Goal: Obtain resource: Download file/media

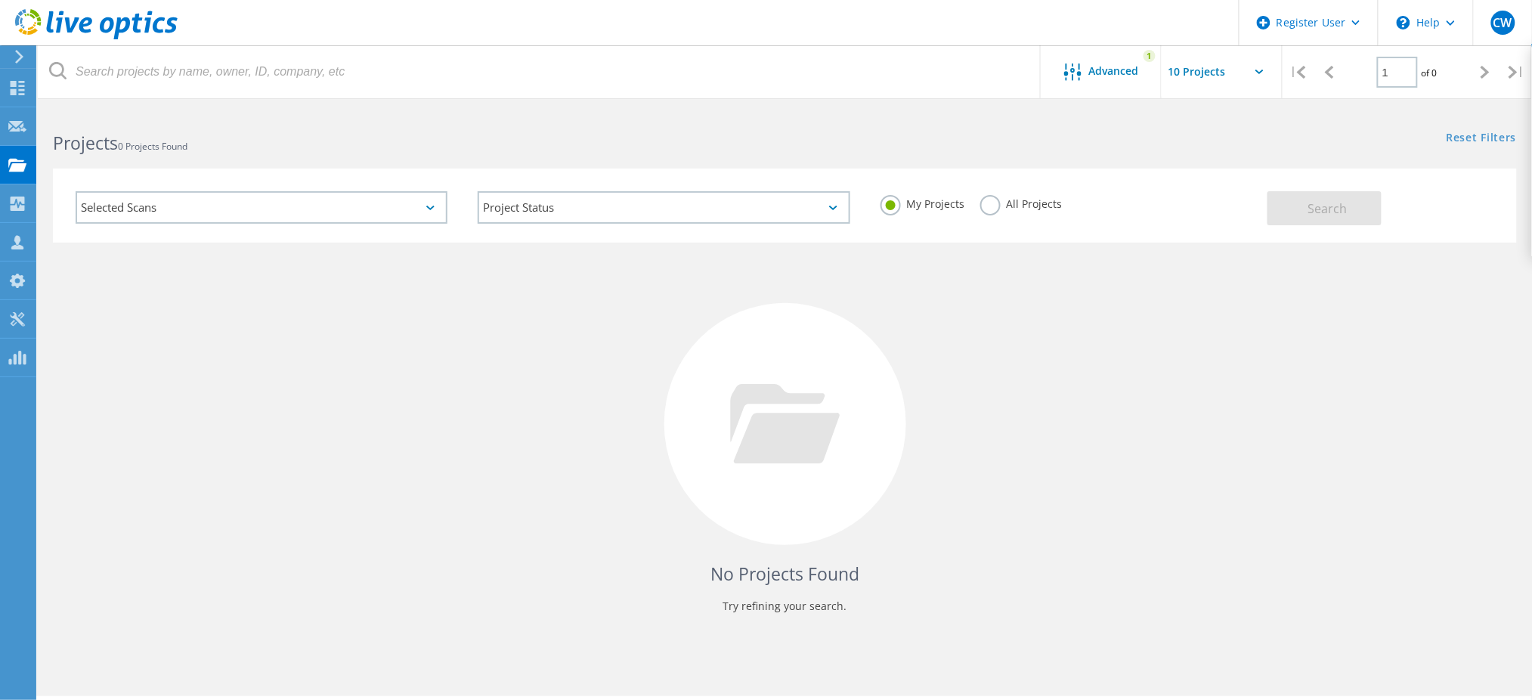
click at [390, 218] on div "Selected Scans" at bounding box center [262, 207] width 372 height 32
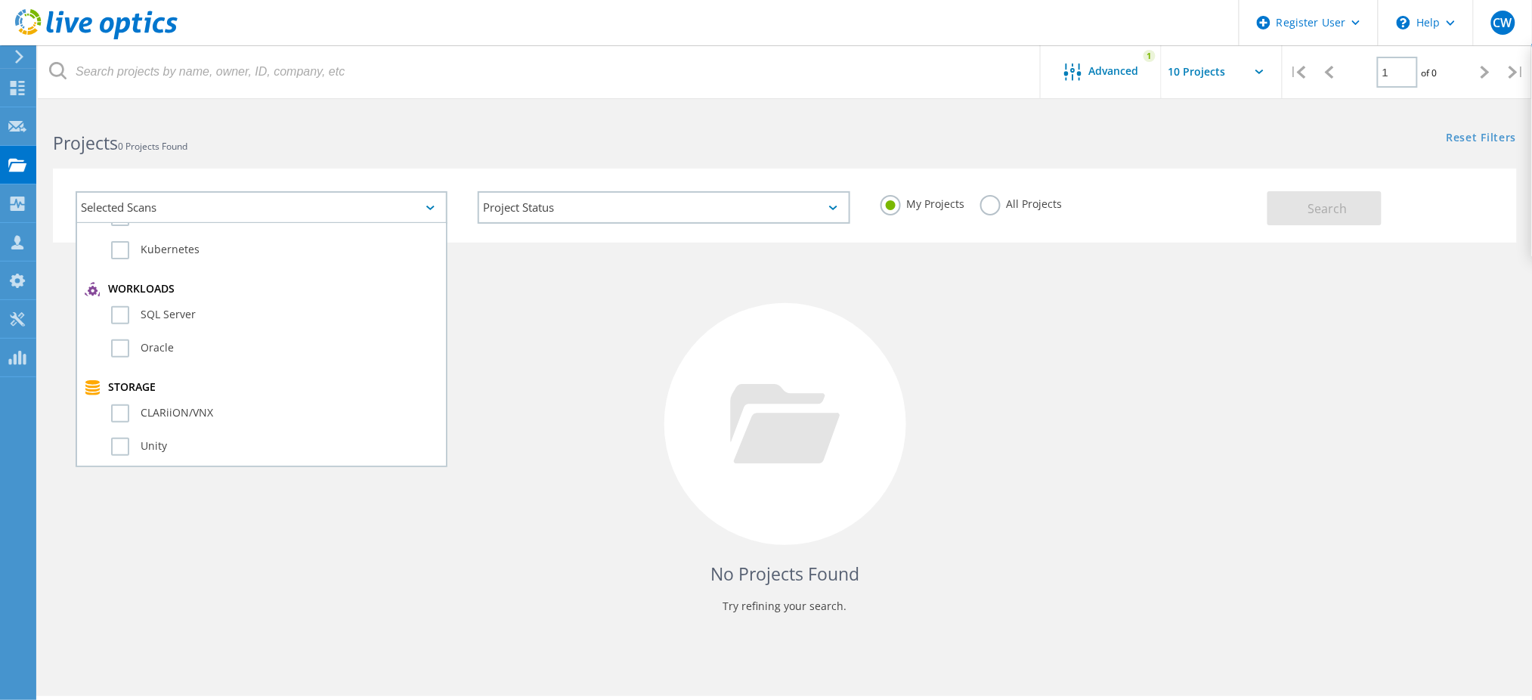
scroll to position [302, 0]
click at [147, 360] on label "PowerStore" at bounding box center [274, 369] width 327 height 18
click at [119, 360] on label "PowerStore" at bounding box center [274, 369] width 327 height 18
click at [0, 0] on input "PowerStore" at bounding box center [0, 0] width 0 height 0
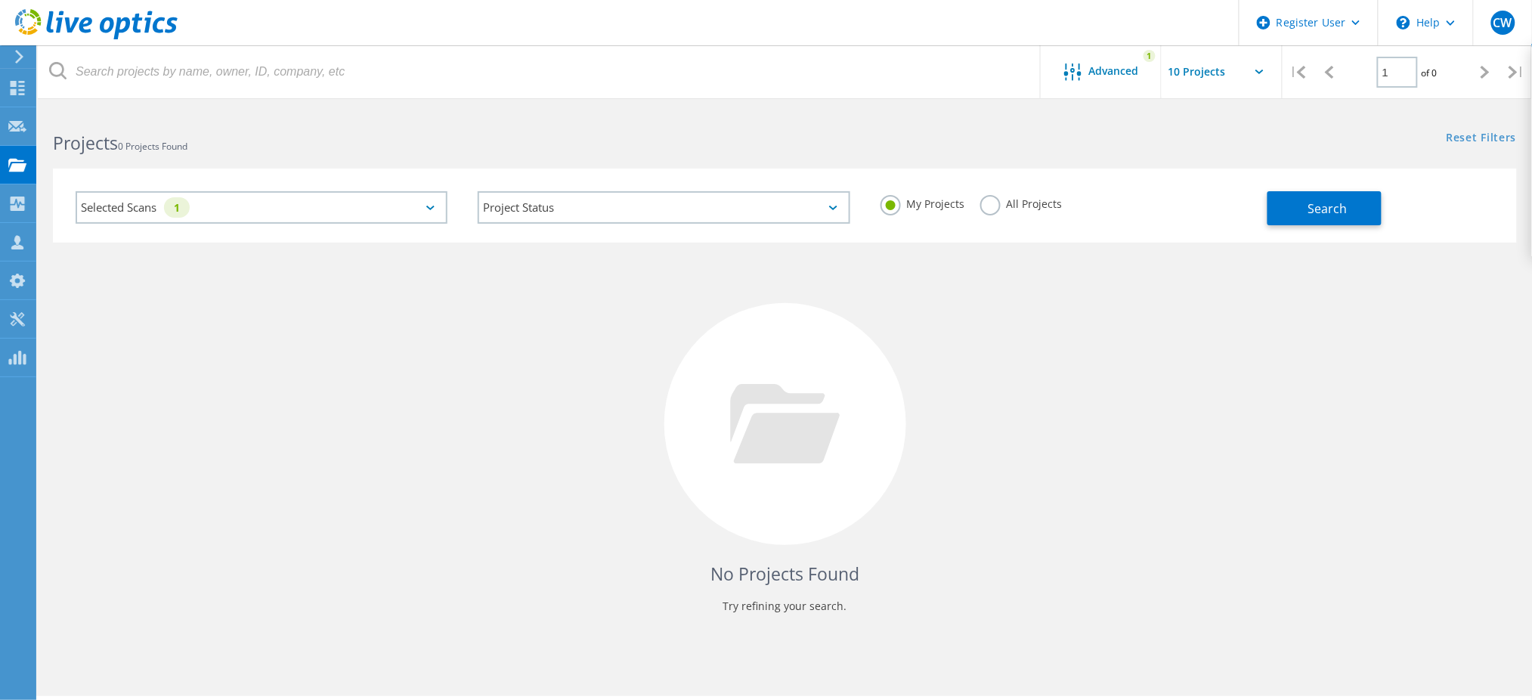
click at [996, 203] on label "All Projects" at bounding box center [1021, 202] width 82 height 14
click at [0, 0] on input "All Projects" at bounding box center [0, 0] width 0 height 0
click at [1310, 215] on span "Search" at bounding box center [1327, 208] width 39 height 17
click at [1103, 84] on div "Advanced 1" at bounding box center [1101, 71] width 121 height 53
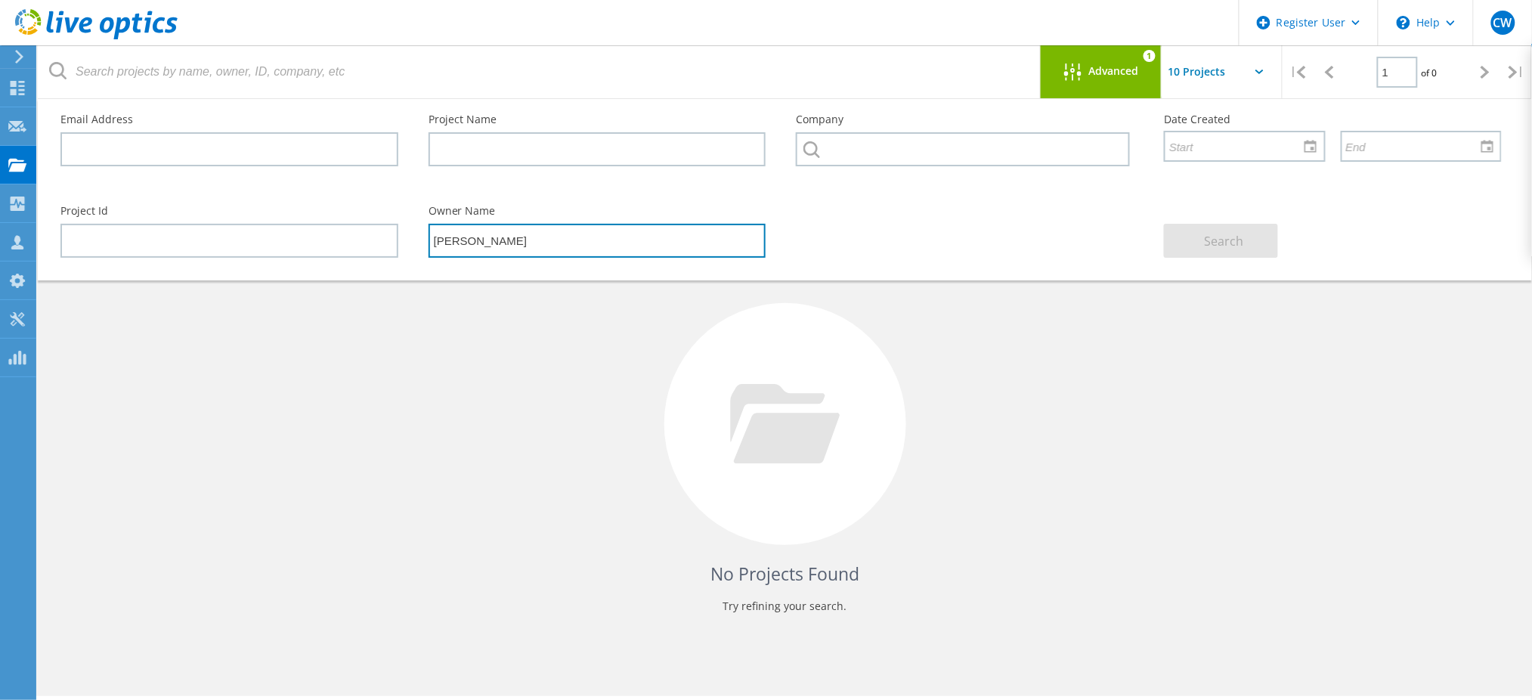
drag, startPoint x: 524, startPoint y: 240, endPoint x: 406, endPoint y: 233, distance: 118.8
click at [406, 233] on div "Project Id Owner Name James Keith Search" at bounding box center [780, 231] width 1471 height 82
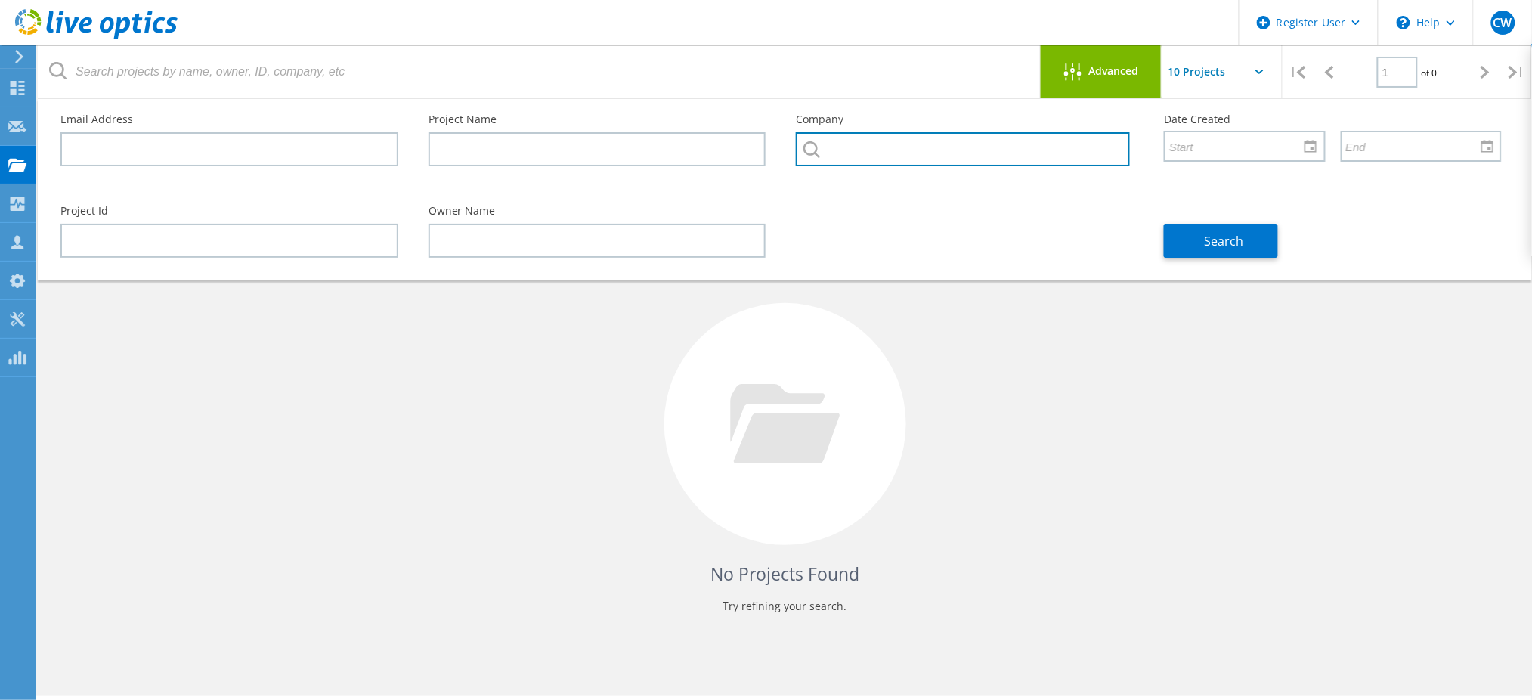
click at [854, 150] on input "text" at bounding box center [963, 149] width 334 height 34
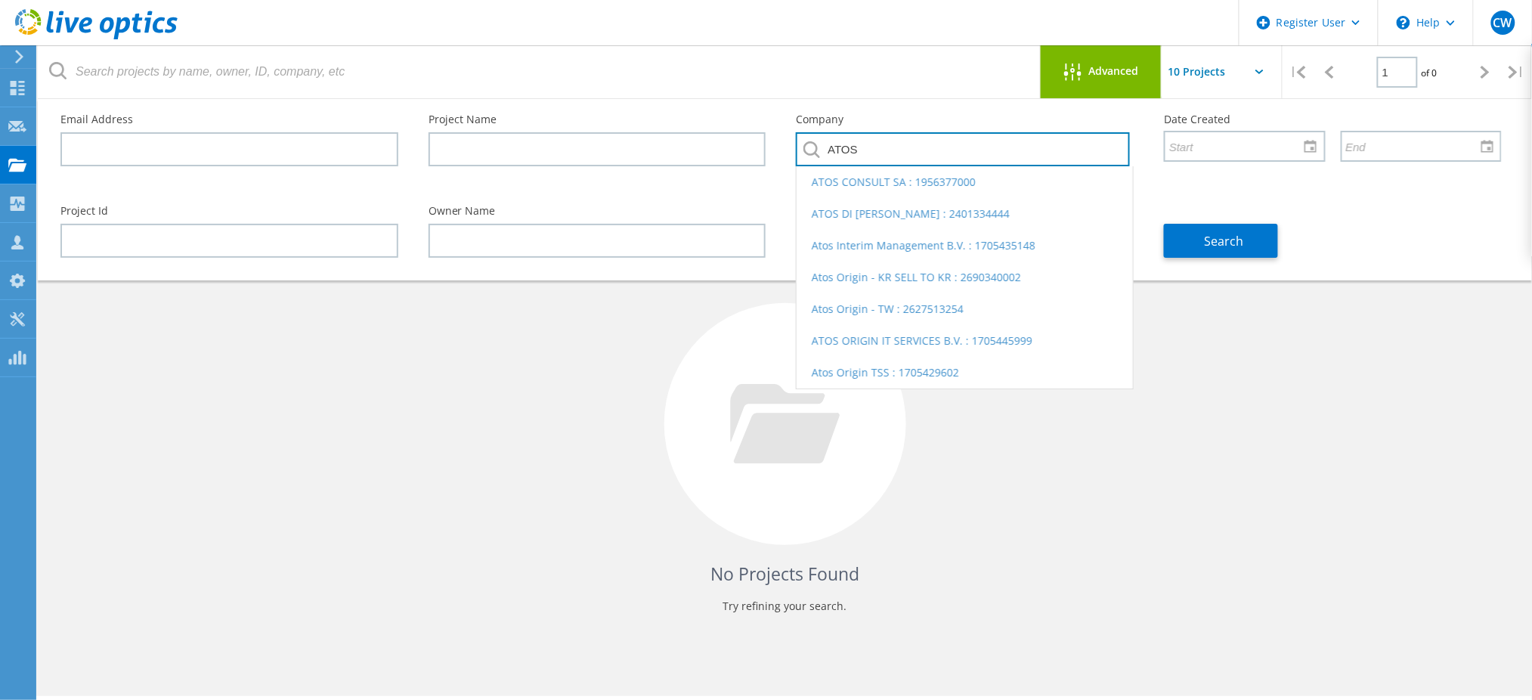
type input "ATOS"
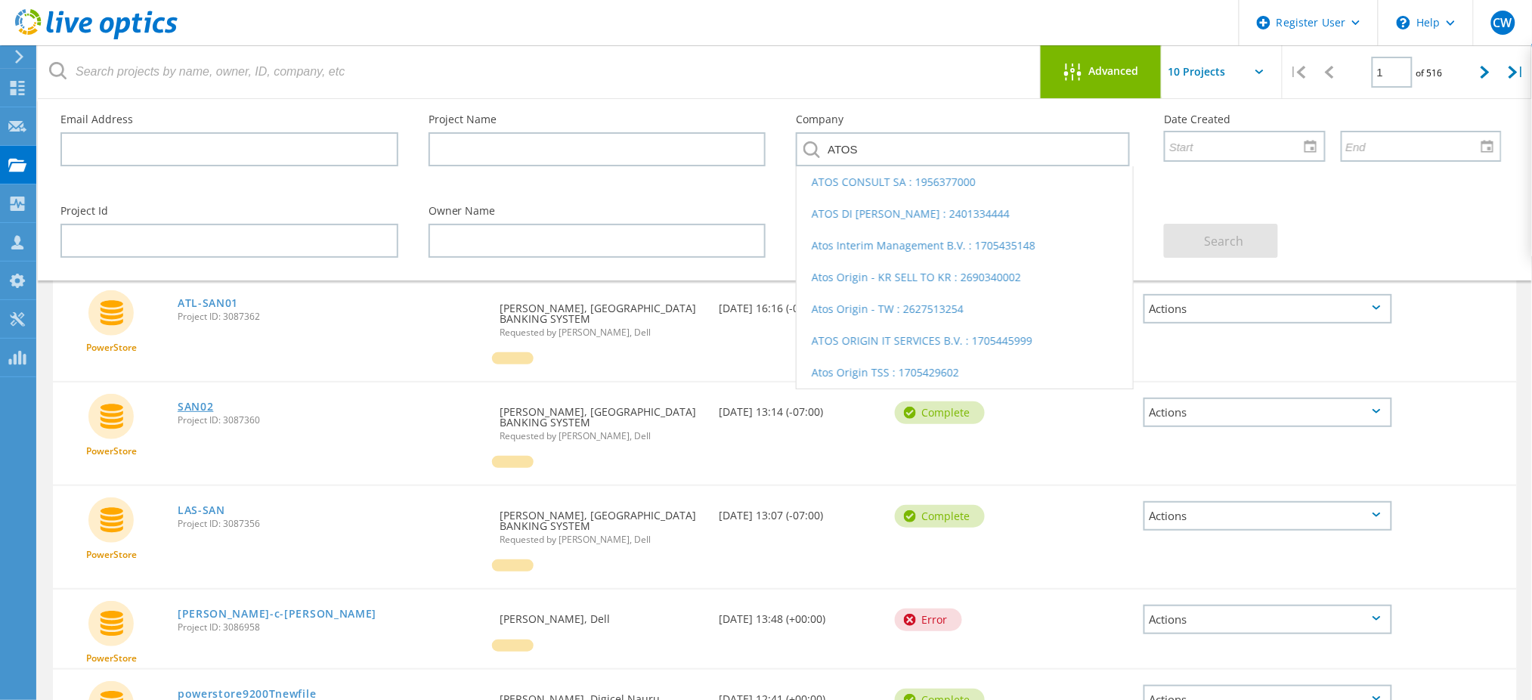
click at [196, 401] on link "SAN02" at bounding box center [196, 406] width 36 height 11
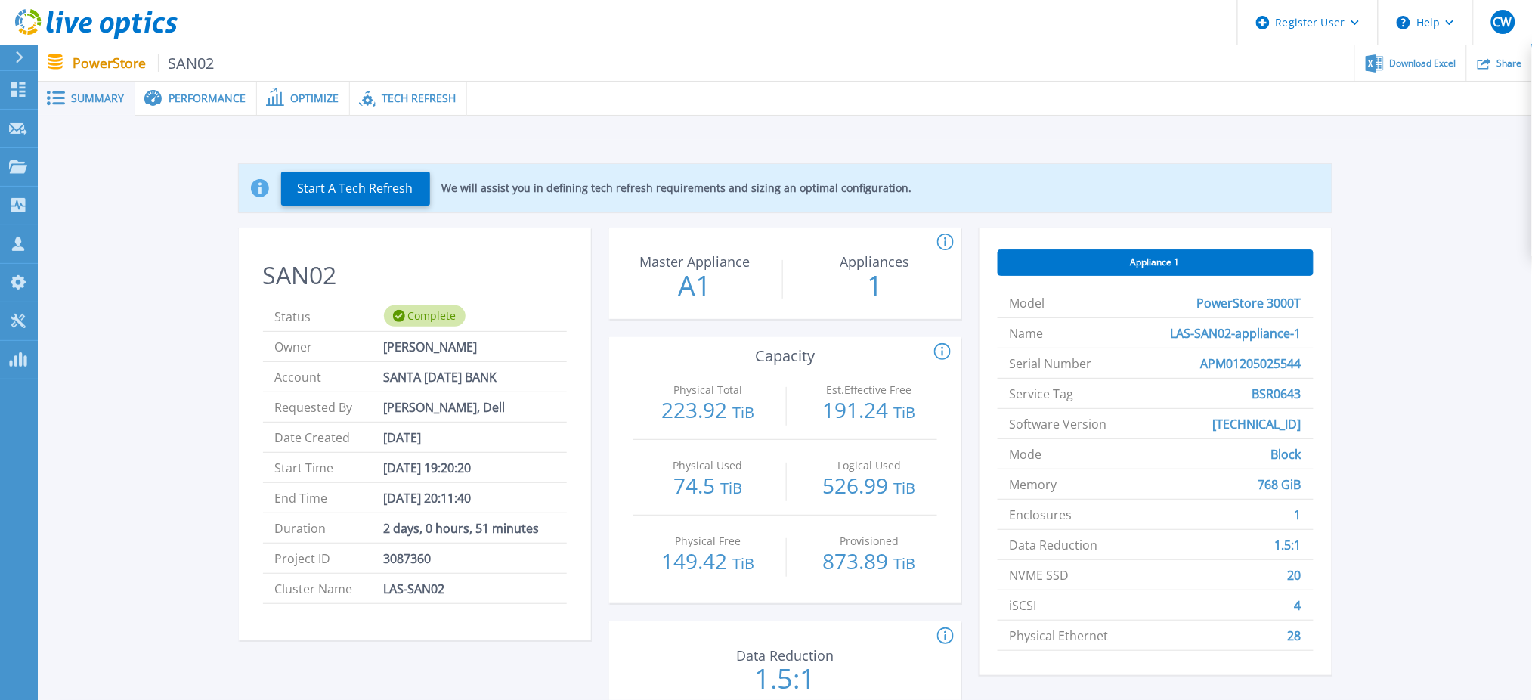
click at [230, 101] on span "Performance" at bounding box center [207, 98] width 77 height 11
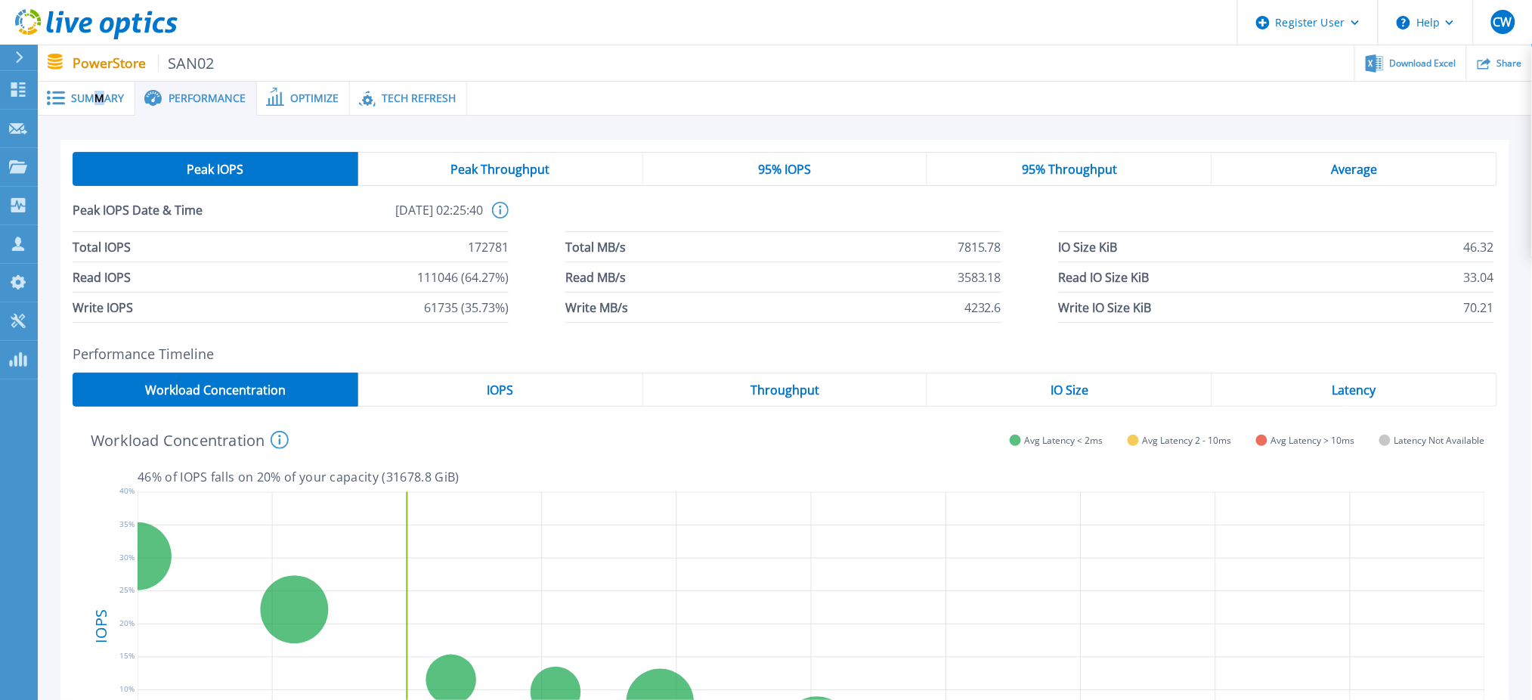
click at [98, 93] on span "Summary" at bounding box center [97, 98] width 53 height 11
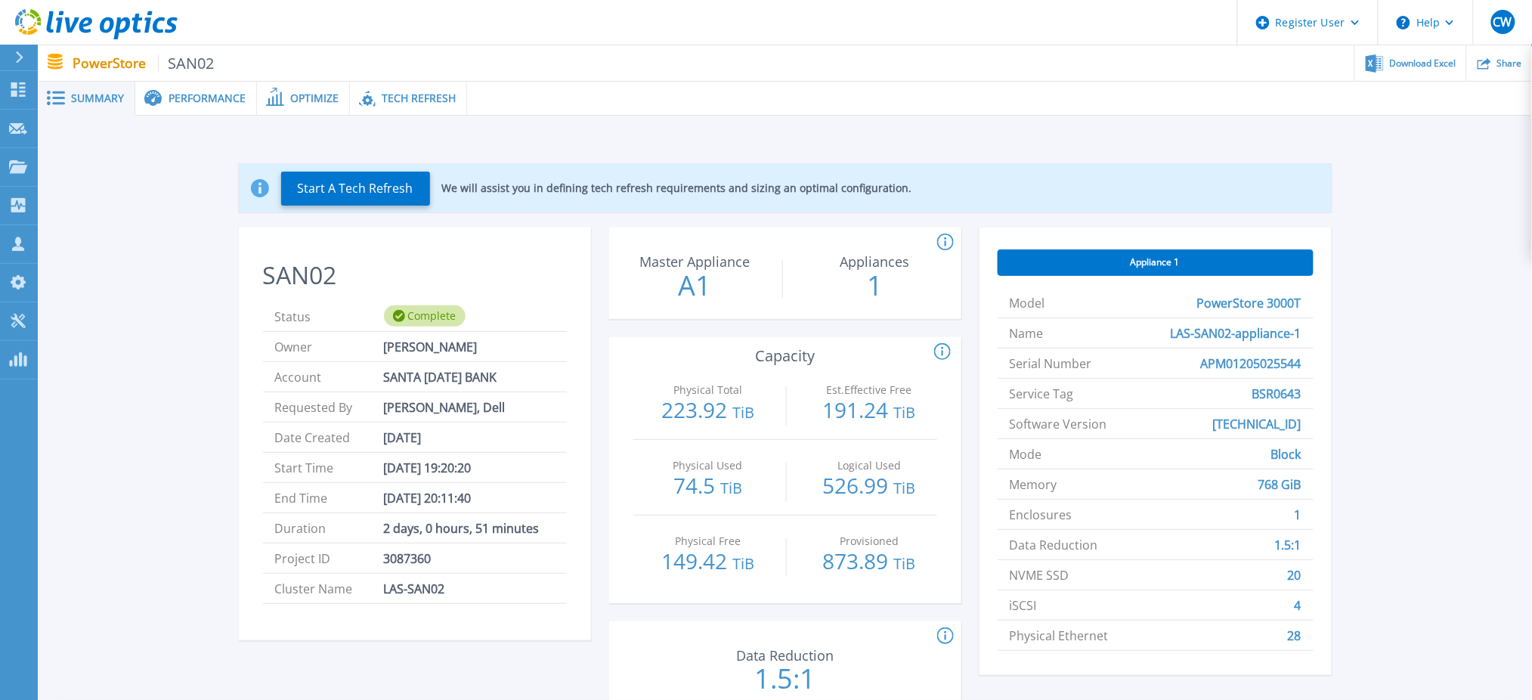
click at [174, 100] on span "Performance" at bounding box center [207, 98] width 77 height 11
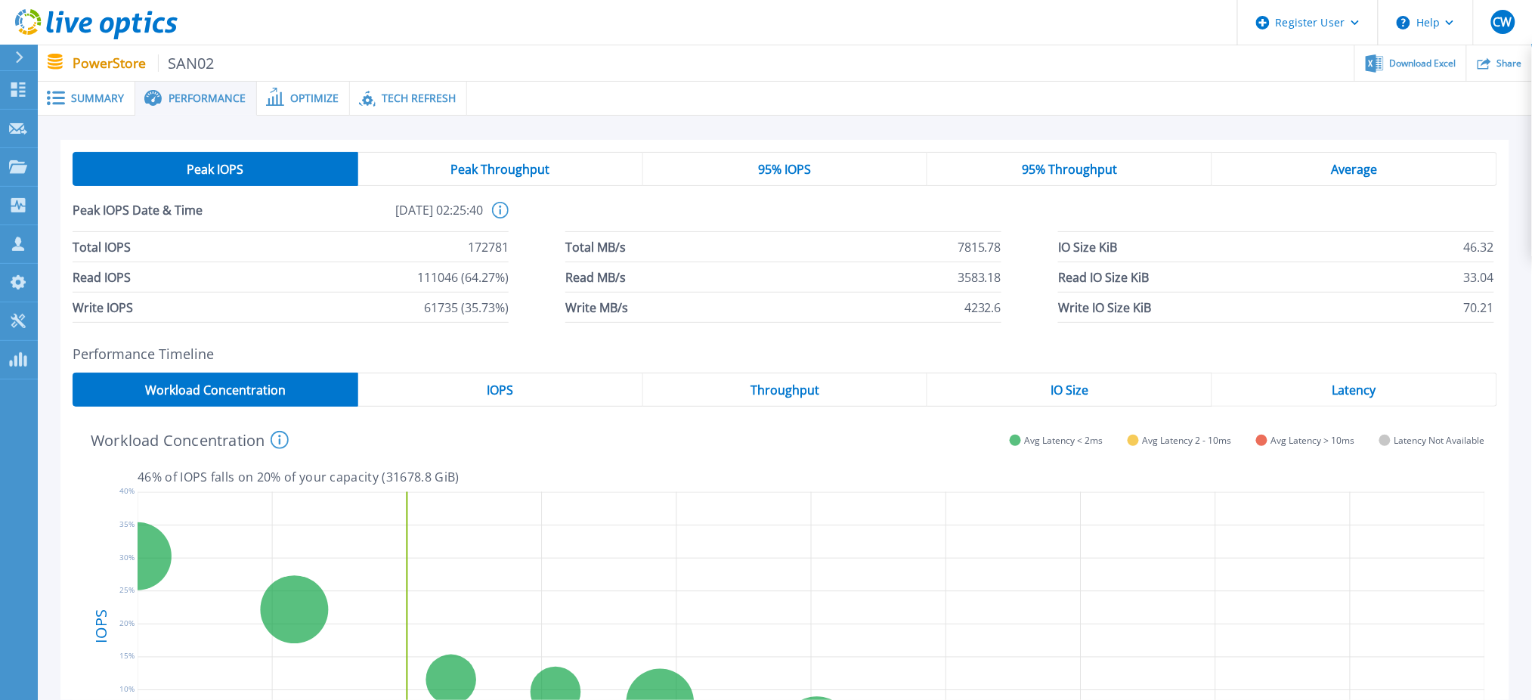
click at [292, 96] on span "Optimize" at bounding box center [314, 98] width 48 height 11
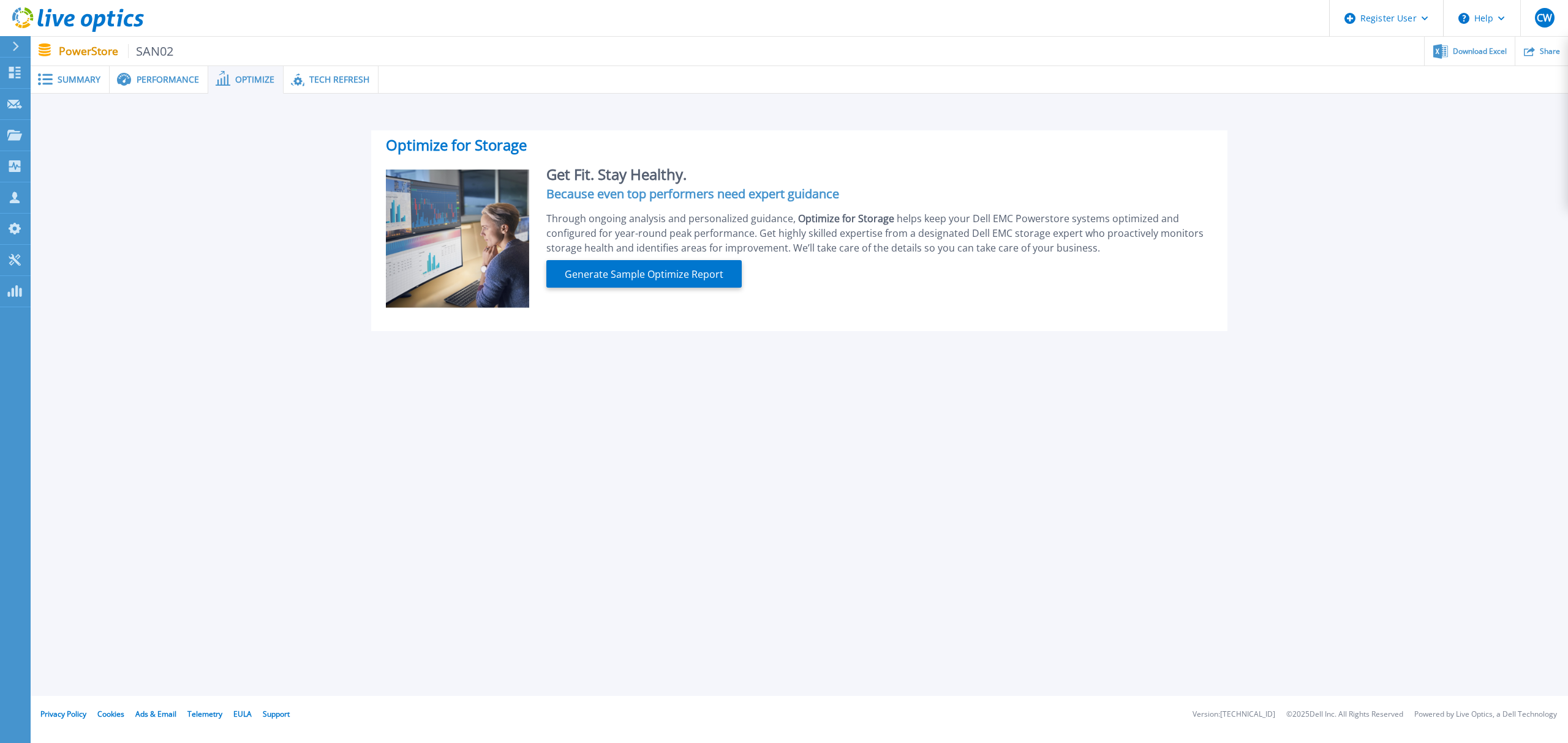
click at [330, 76] on span "Tech Refresh" at bounding box center [340, 79] width 60 height 9
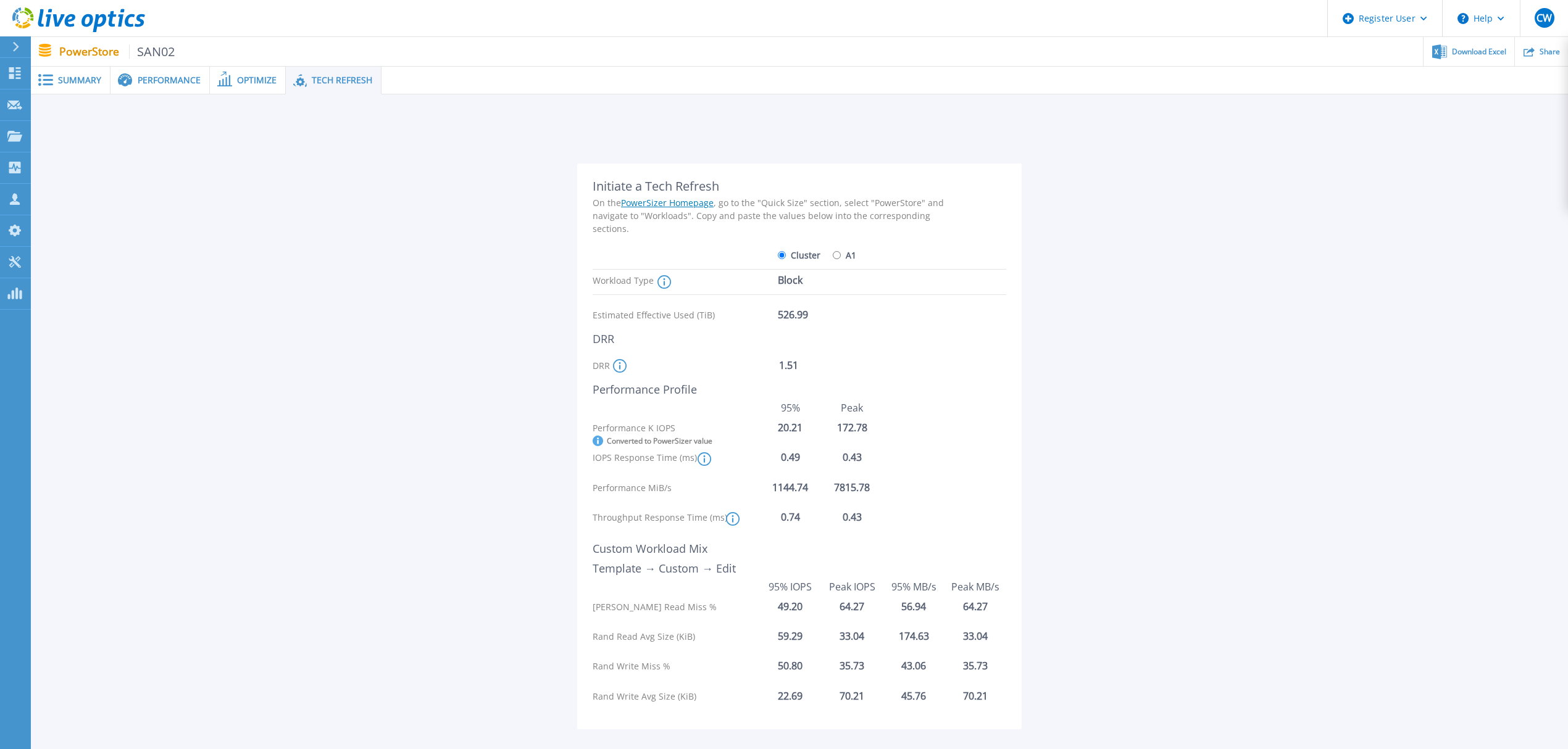
click at [237, 82] on span "Optimize" at bounding box center [257, 80] width 39 height 9
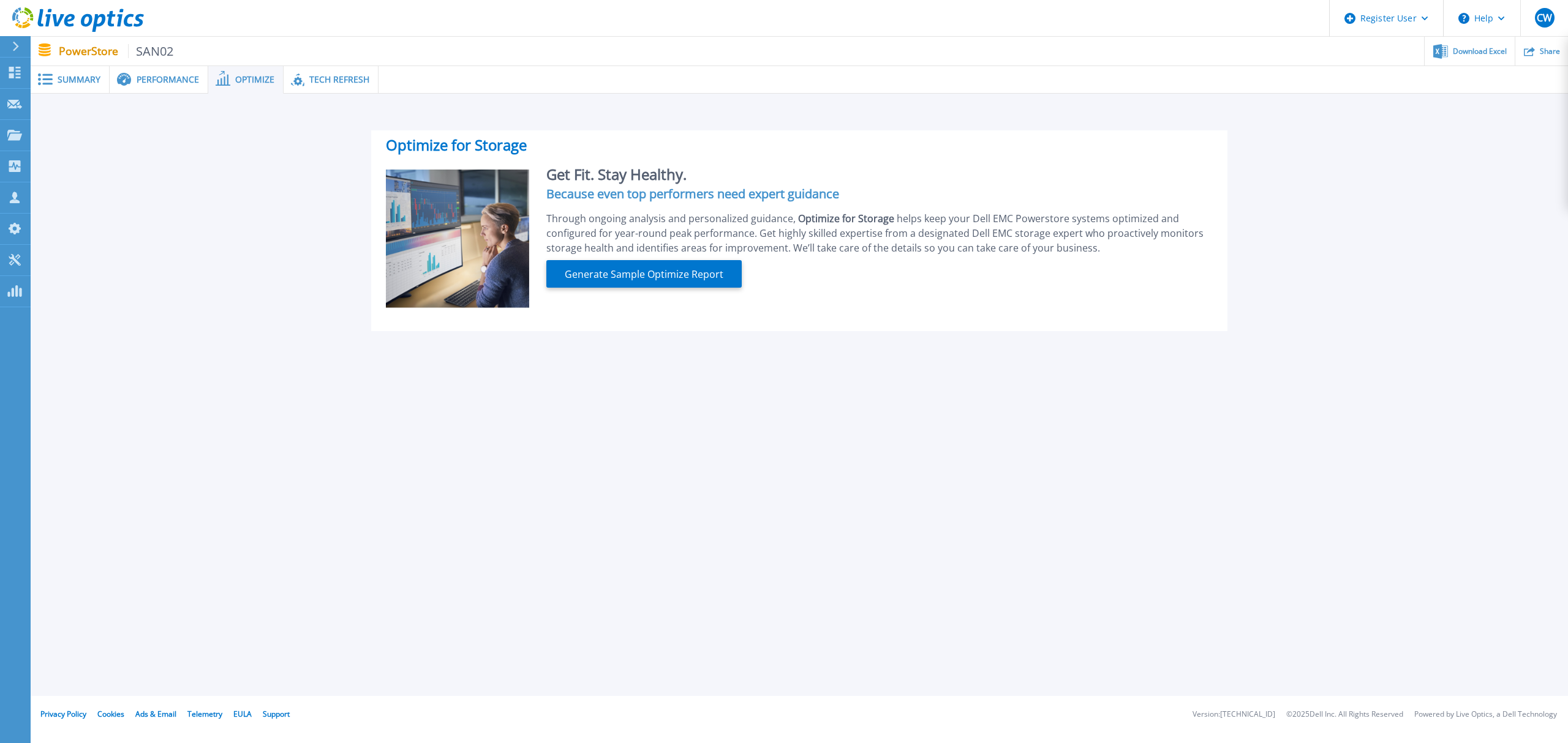
click at [154, 77] on span "Performance" at bounding box center [168, 79] width 62 height 9
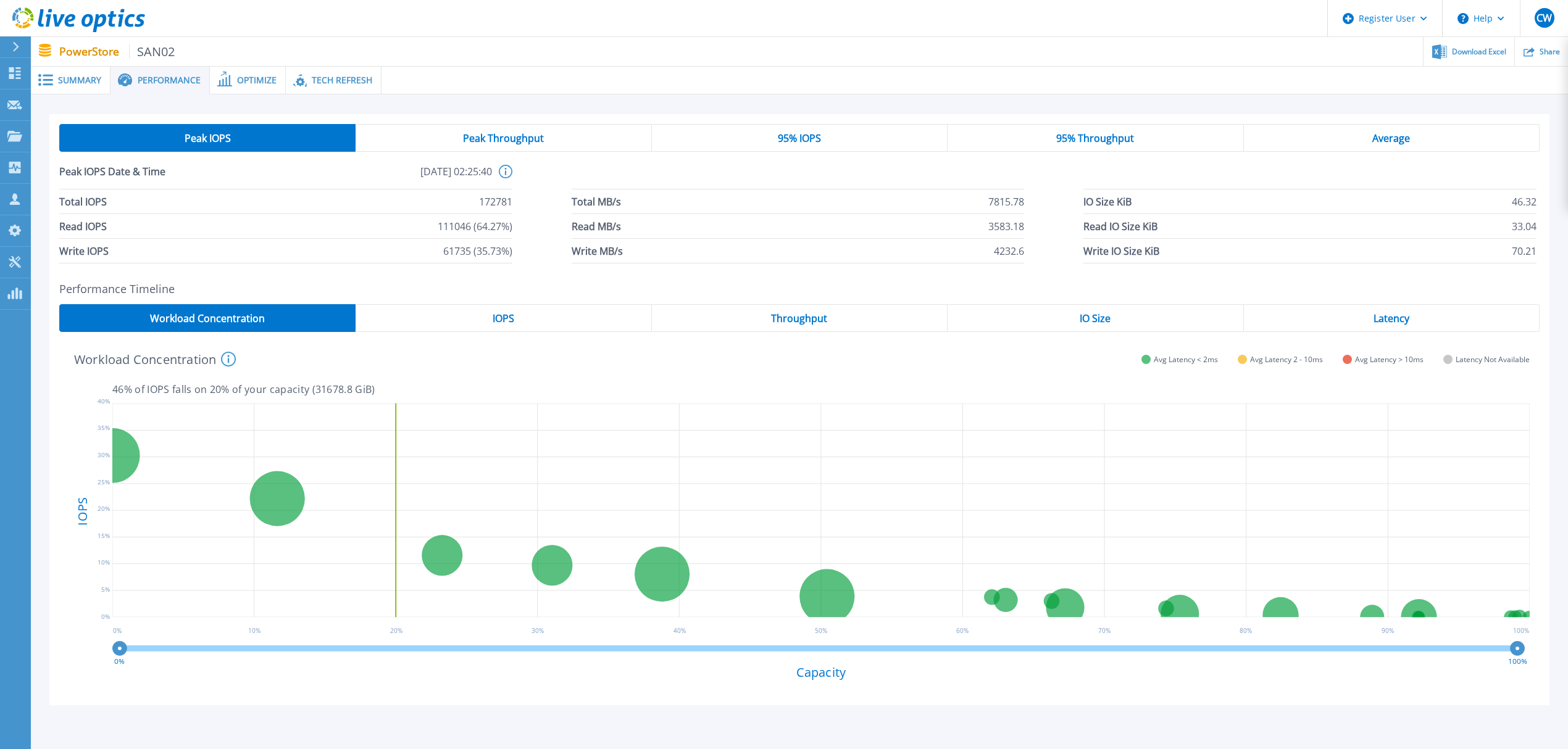
click at [509, 172] on icon at bounding box center [506, 172] width 14 height 14
click at [58, 78] on span "Summary" at bounding box center [79, 80] width 43 height 9
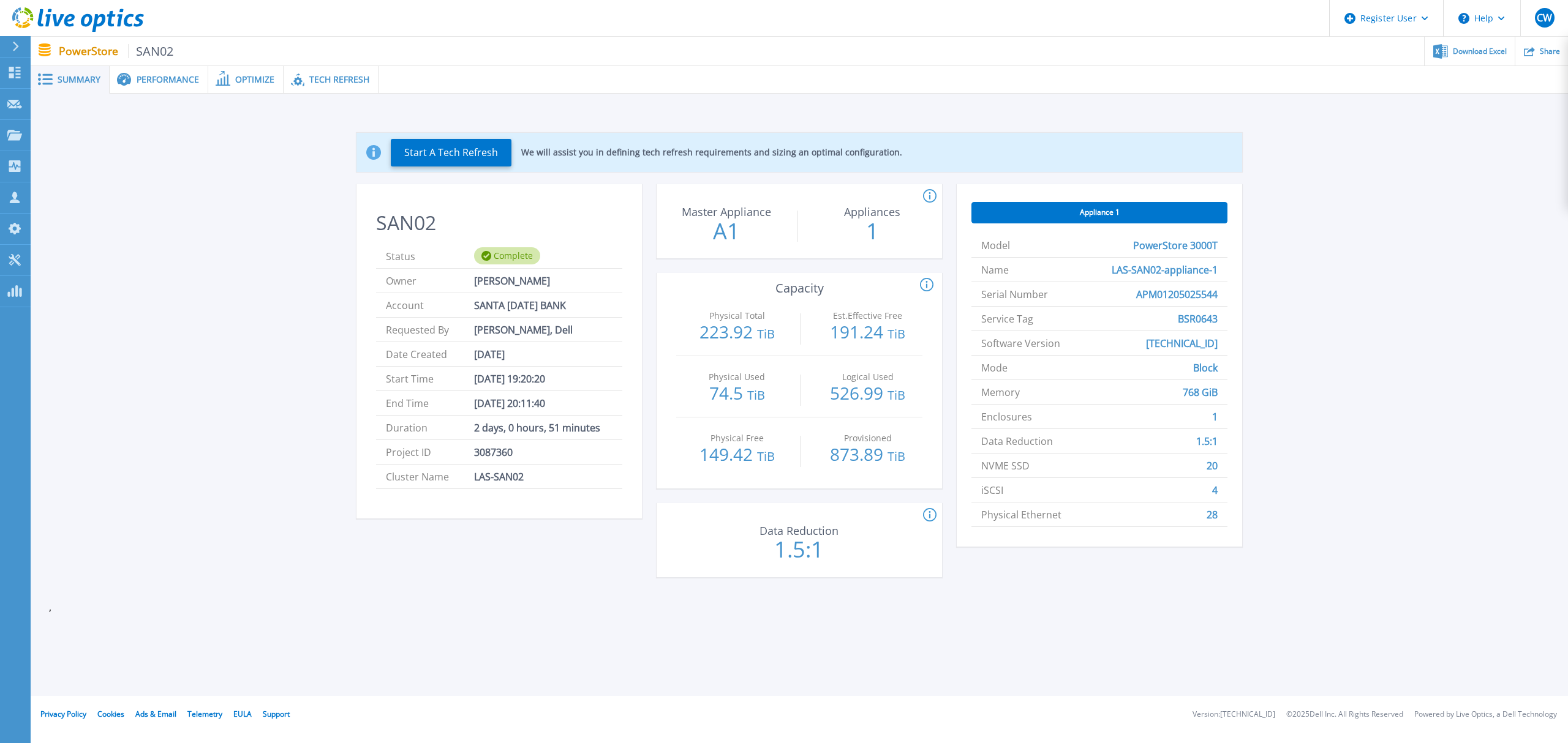
click at [927, 199] on icon at bounding box center [929, 197] width 14 height 15
click at [922, 289] on circle at bounding box center [926, 284] width 12 height 12
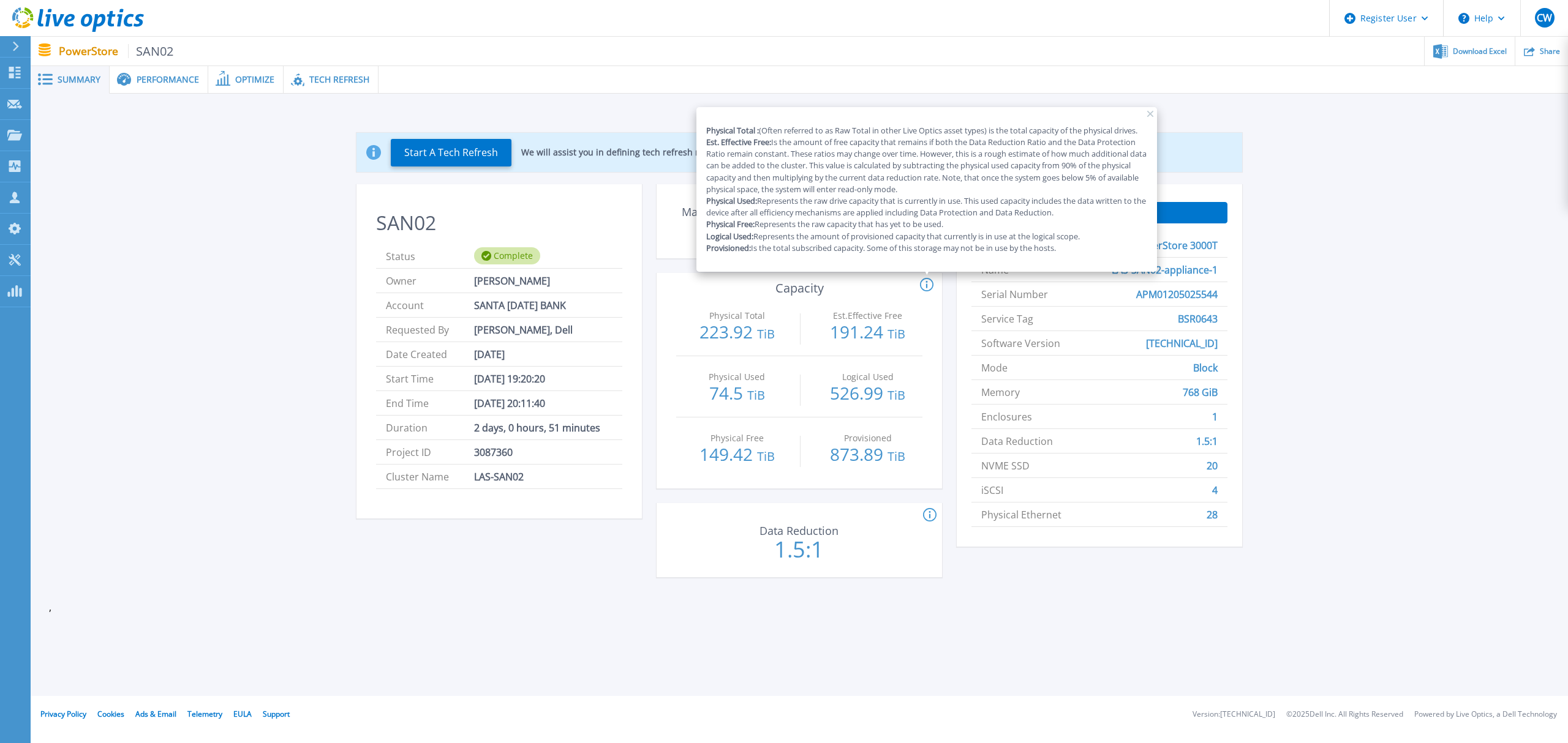
click at [922, 289] on circle at bounding box center [926, 284] width 12 height 12
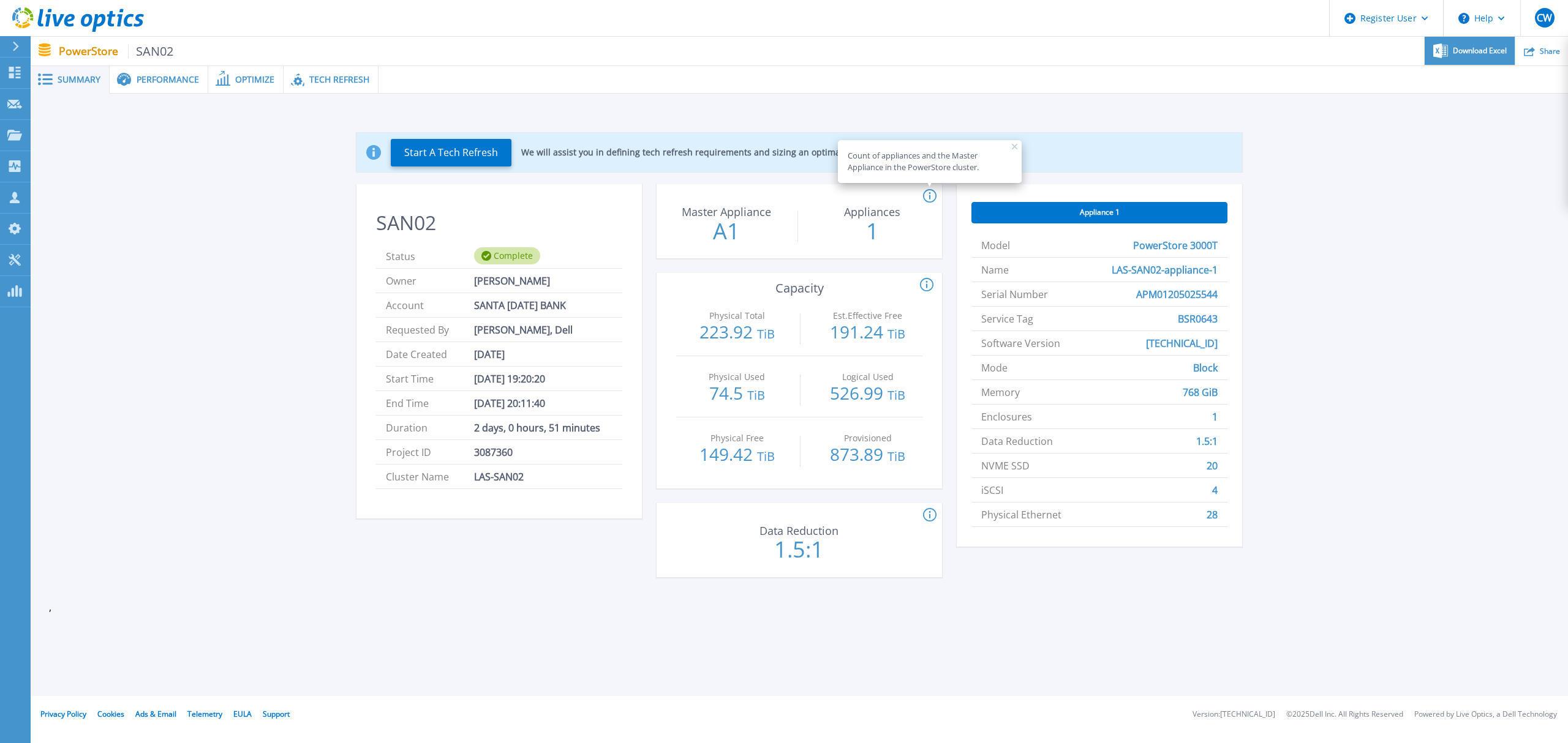
click at [1241, 48] on span "Download Excel" at bounding box center [1480, 50] width 54 height 7
click at [175, 81] on span "Performance" at bounding box center [168, 79] width 62 height 9
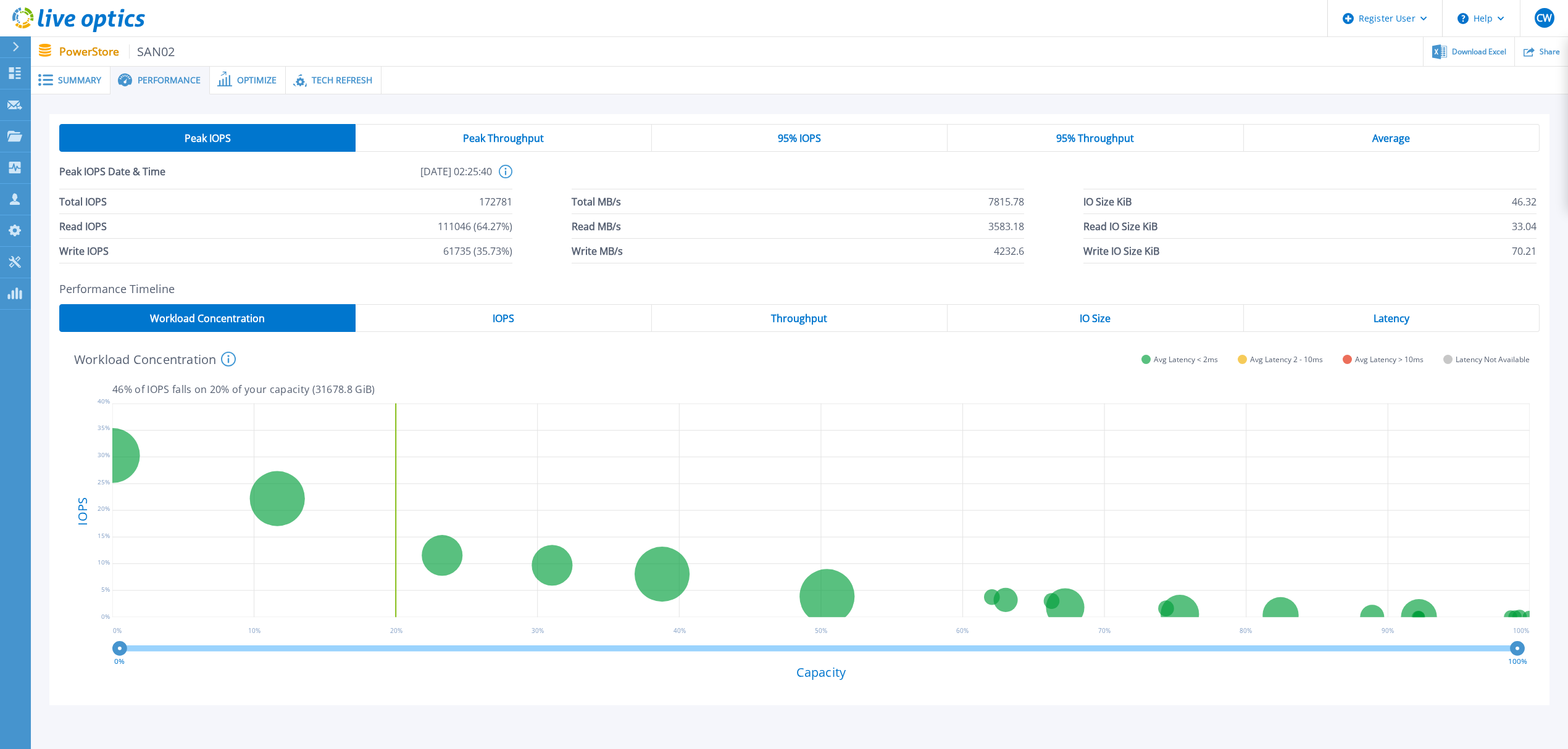
click at [243, 69] on div "Optimize" at bounding box center [248, 81] width 76 height 28
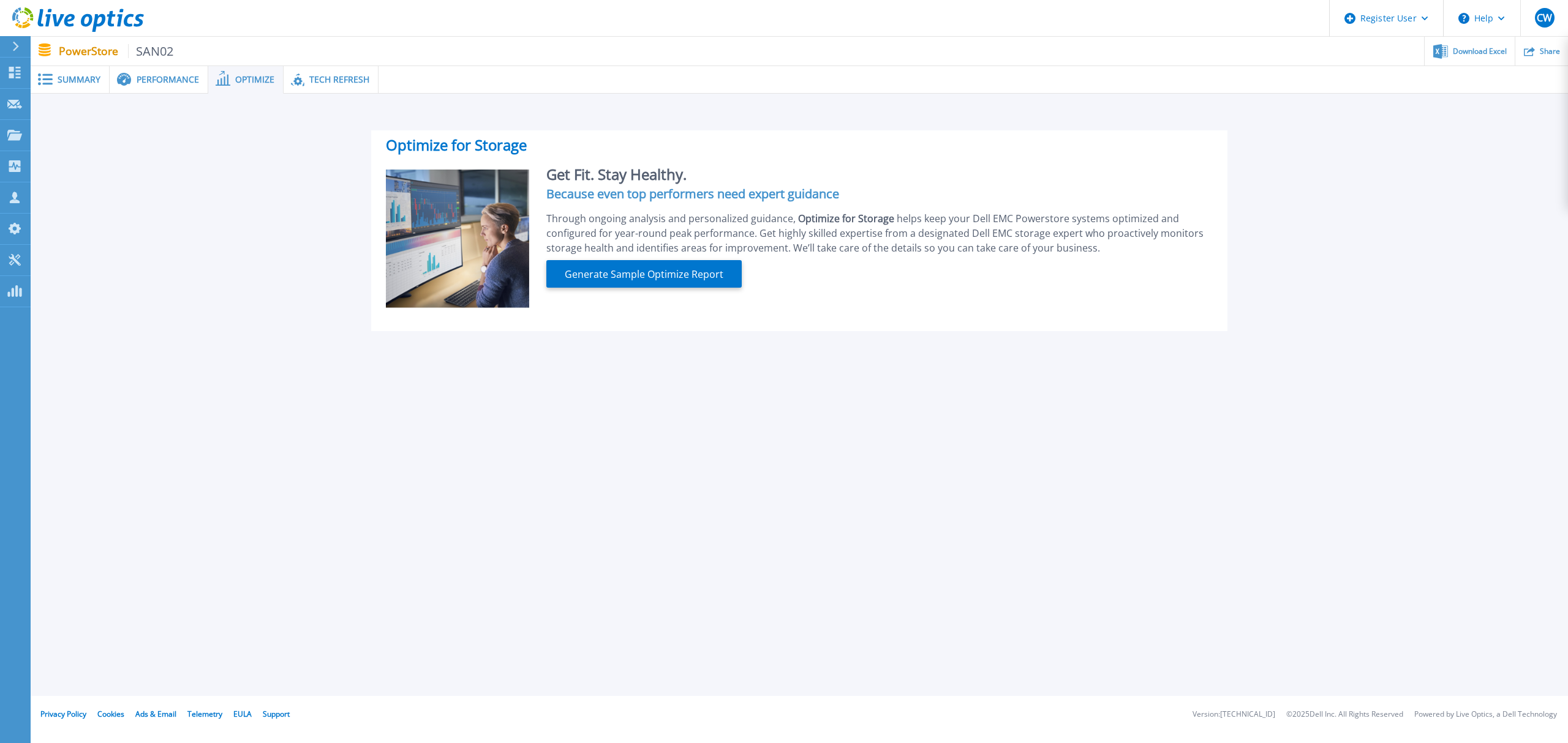
click at [332, 75] on span "Tech Refresh" at bounding box center [340, 79] width 60 height 9
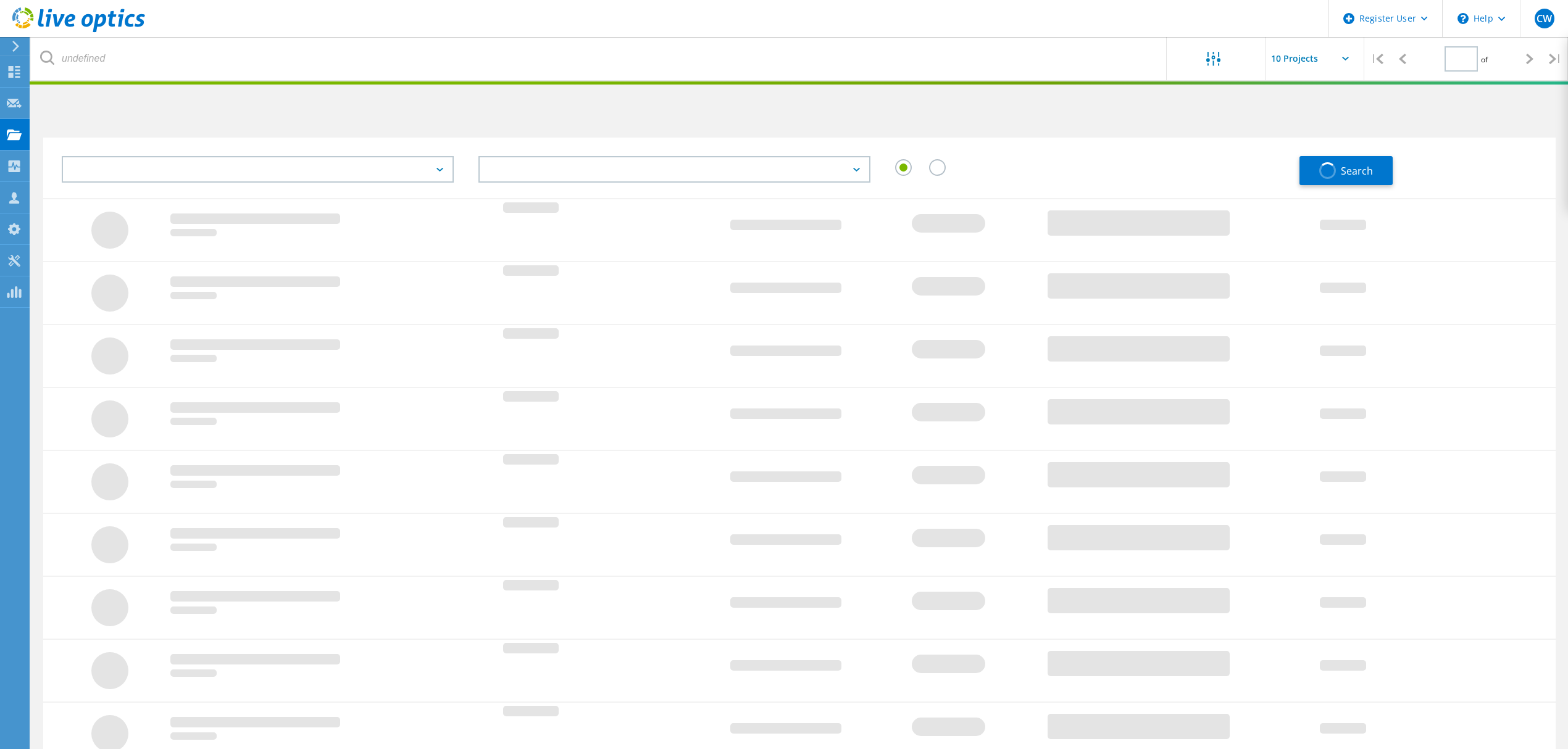
type input "1"
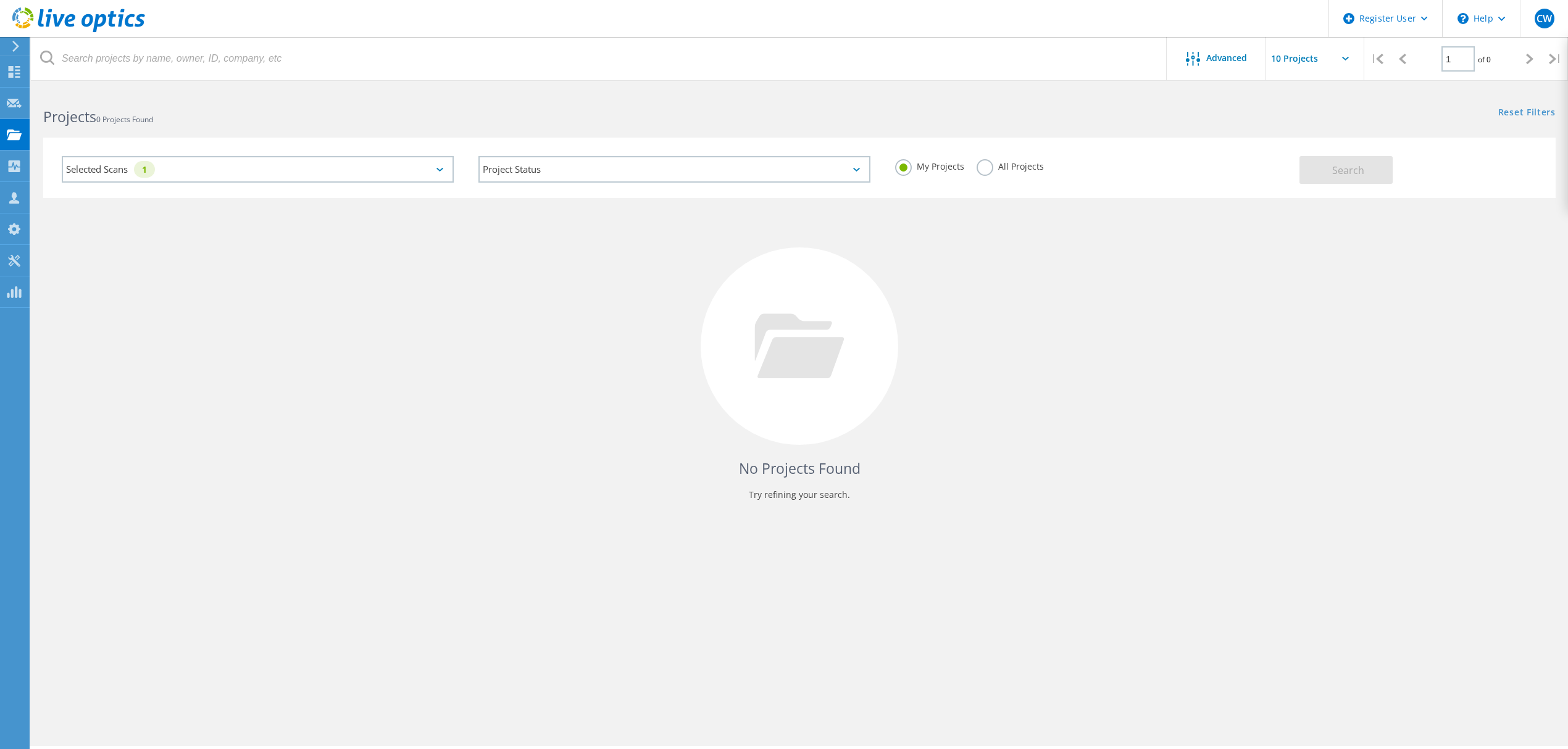
click at [992, 164] on label "All Projects" at bounding box center [1011, 165] width 67 height 11
click at [0, 0] on input "All Projects" at bounding box center [0, 0] width 0 height 0
click at [1336, 176] on span "Search" at bounding box center [1348, 170] width 32 height 14
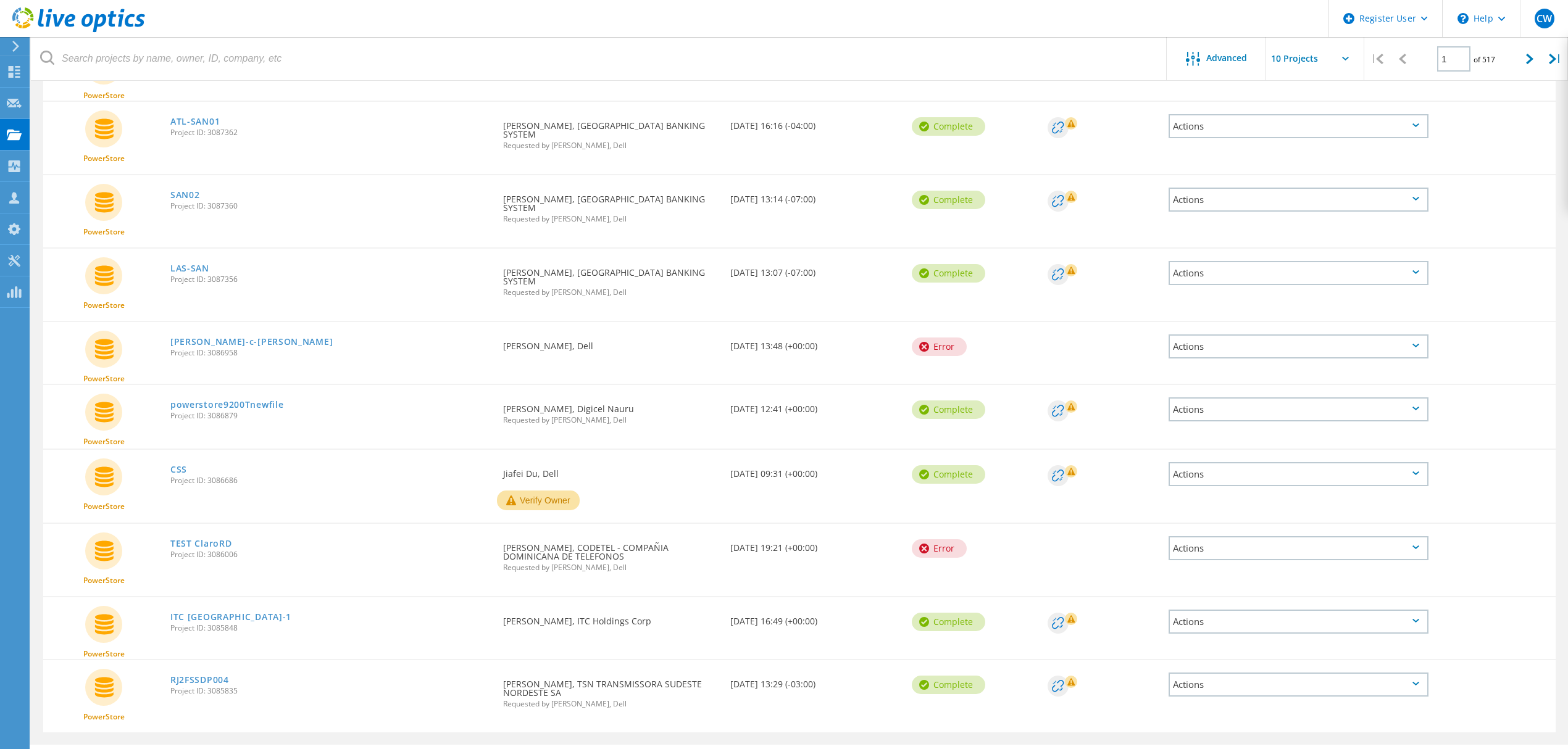
scroll to position [191, 0]
click at [212, 611] on link "ITC Cedar Rapids-1" at bounding box center [231, 615] width 121 height 9
